Goal: Transaction & Acquisition: Subscribe to service/newsletter

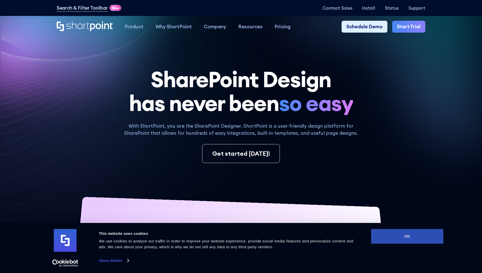
click at [407, 236] on button "OK" at bounding box center [407, 236] width 72 height 15
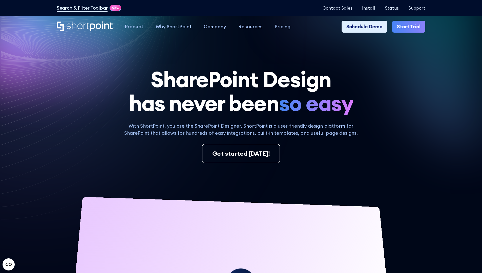
click at [410, 27] on link "Start Trial" at bounding box center [408, 27] width 33 height 12
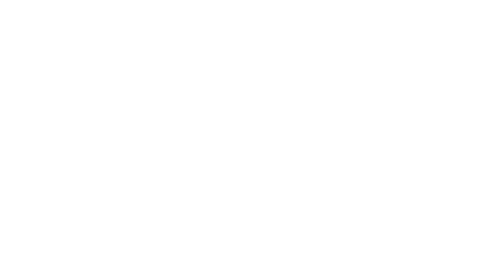
type input "Berkuskv"
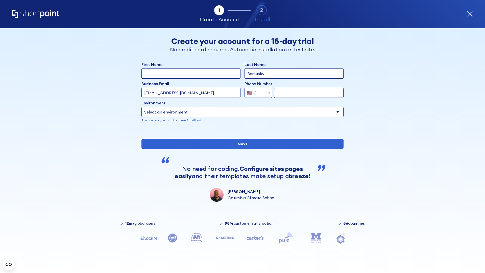
type input "[EMAIL_ADDRESS][DOMAIN_NAME]"
type input "2125556789"
select select "Microsoft 365"
type input "2125556789"
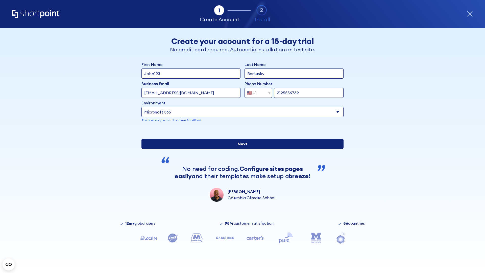
scroll to position [1, 0]
click at [241, 149] on input "Next" at bounding box center [243, 144] width 202 height 10
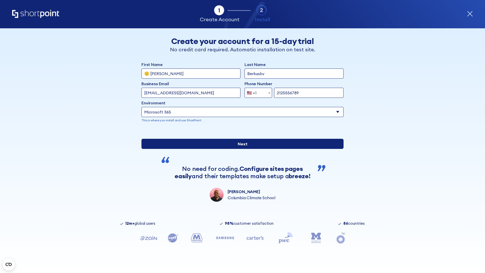
click at [241, 149] on input "Next" at bounding box center [243, 144] width 202 height 10
type input "Archebald"
click at [241, 149] on input "Next" at bounding box center [243, 144] width 202 height 10
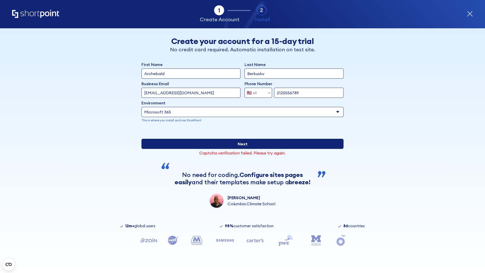
click at [241, 149] on input "Next" at bounding box center [243, 144] width 202 height 10
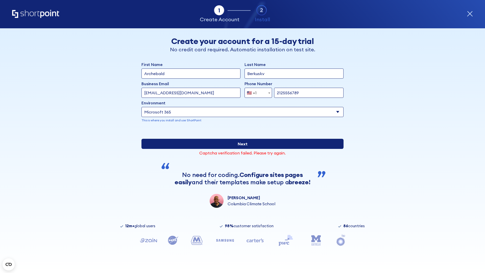
click at [241, 149] on input "Next" at bounding box center [243, 144] width 202 height 10
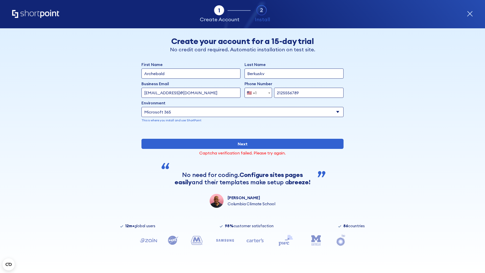
type input "testEmail@protonmail.comtest@shortpoint.com"
click at [257, 92] on span "🇺🇸 +1" at bounding box center [253, 93] width 17 height 10
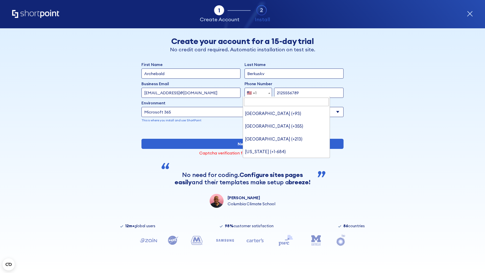
type input "Saudi Arabia (+966)"
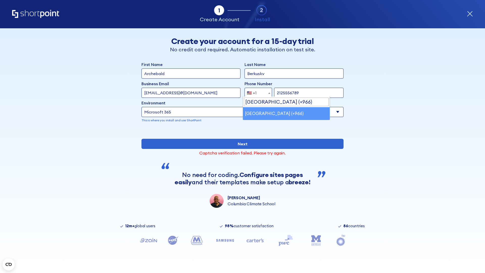
select select "+966"
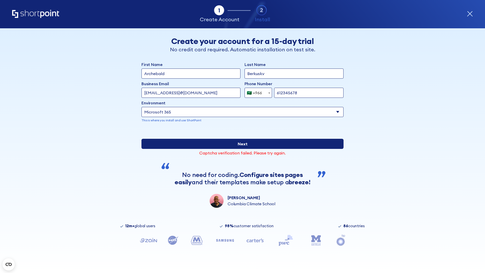
type input "612345678"
click at [241, 149] on input "Next" at bounding box center [243, 144] width 202 height 10
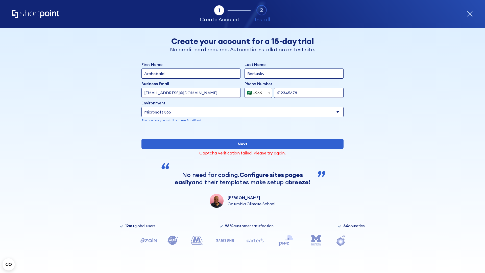
click at [257, 92] on div "🇸🇦 +966" at bounding box center [254, 93] width 15 height 10
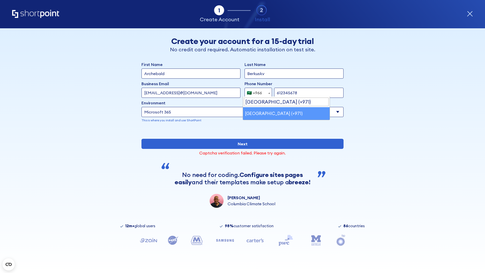
select select "+971"
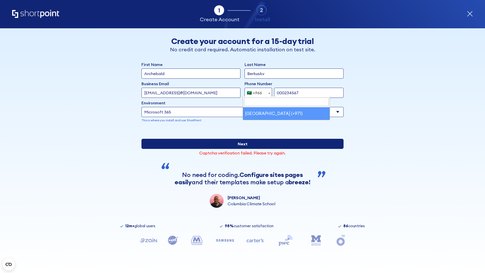
type input "000234567"
click at [241, 149] on input "Next" at bounding box center [243, 144] width 202 height 10
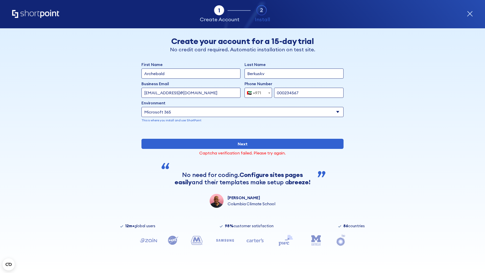
click at [257, 92] on div "🇦🇪 +971" at bounding box center [254, 93] width 14 height 10
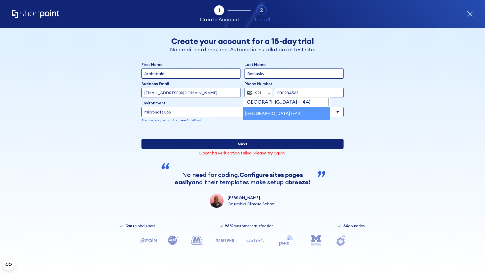
select select "+44"
type input "0012345678"
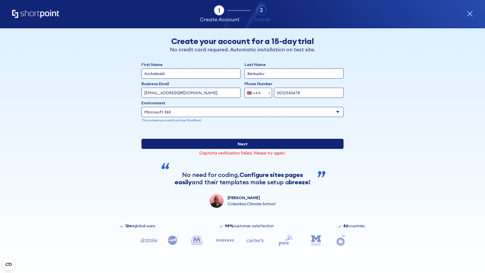
click at [241, 149] on input "Next" at bounding box center [243, 144] width 202 height 10
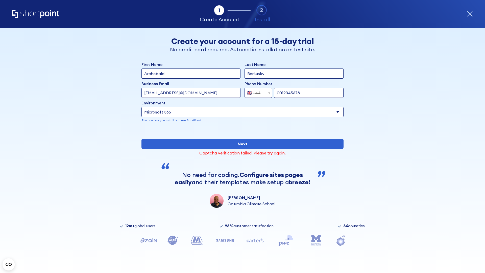
click at [257, 92] on div "🇬🇧 +44" at bounding box center [254, 93] width 14 height 10
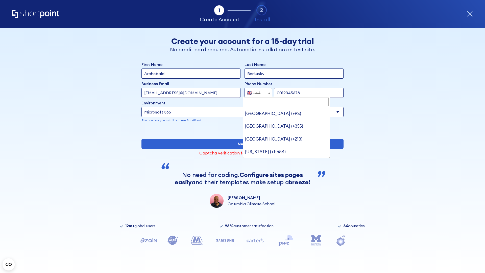
type input "Ukraine (+380)"
select select "+380"
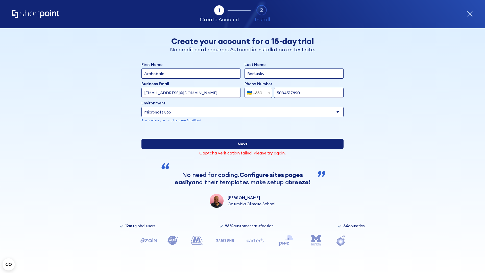
type input "5034517890"
click at [241, 149] on input "Next" at bounding box center [243, 144] width 202 height 10
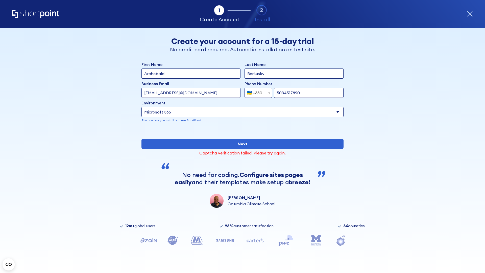
click at [257, 92] on div "🇺🇦 +380" at bounding box center [254, 93] width 15 height 10
select select "+1"
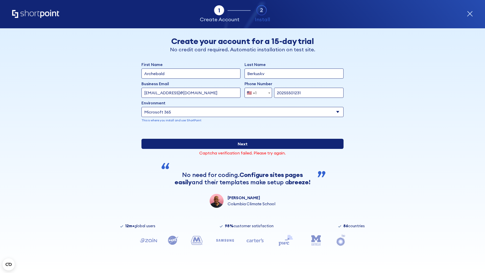
type input "20255501231"
click at [241, 149] on input "Next" at bounding box center [243, 144] width 202 height 10
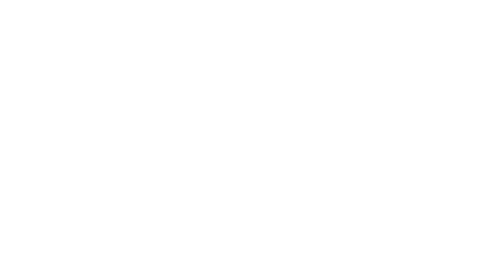
type input "Mary-Jane"
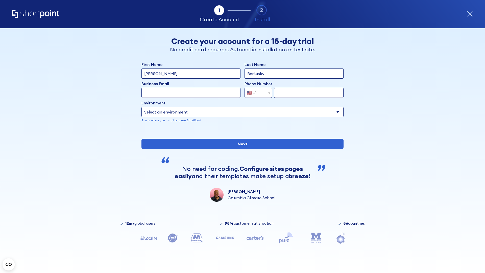
type input "Berkuskv"
type input "john@company.com"
click at [257, 93] on span "🇺🇸 +1" at bounding box center [253, 93] width 17 height 10
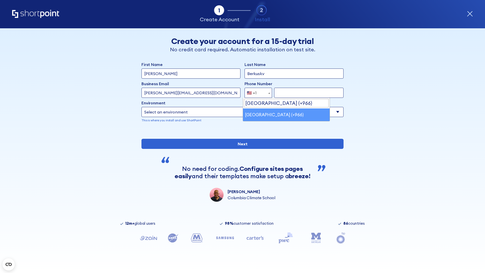
select select "+966"
type input "512345678"
select select "Microsoft 365"
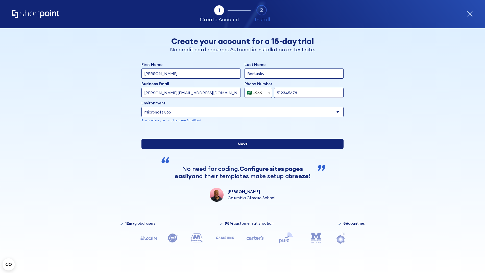
type input "512345678"
click at [241, 149] on input "Next" at bounding box center [243, 144] width 202 height 10
